Goal: Transaction & Acquisition: Book appointment/travel/reservation

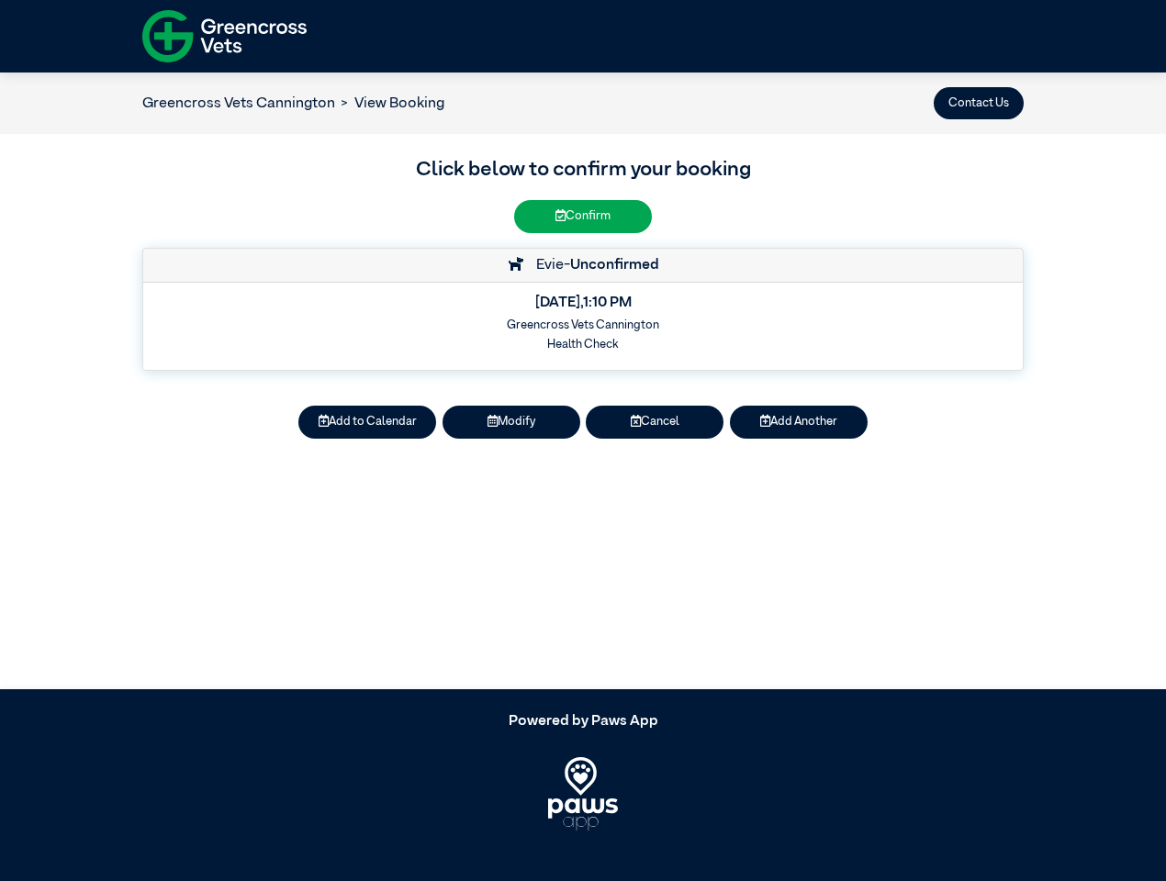
click at [979, 103] on button "Contact Us" at bounding box center [979, 103] width 90 height 32
click at [367, 422] on button "Add to Calendar" at bounding box center [367, 422] width 138 height 32
click at [511, 422] on button "Modify" at bounding box center [512, 422] width 138 height 32
click at [655, 422] on button "Cancel" at bounding box center [655, 422] width 138 height 32
click at [799, 422] on button "Add Another" at bounding box center [799, 422] width 138 height 32
